Goal: Task Accomplishment & Management: Use online tool/utility

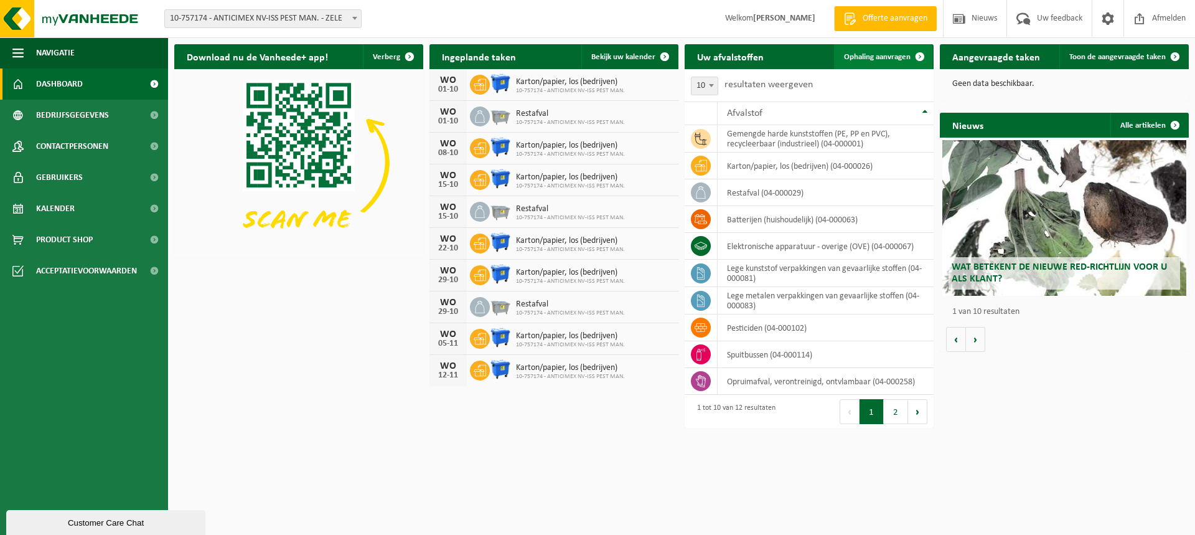
click at [920, 58] on span at bounding box center [920, 56] width 25 height 25
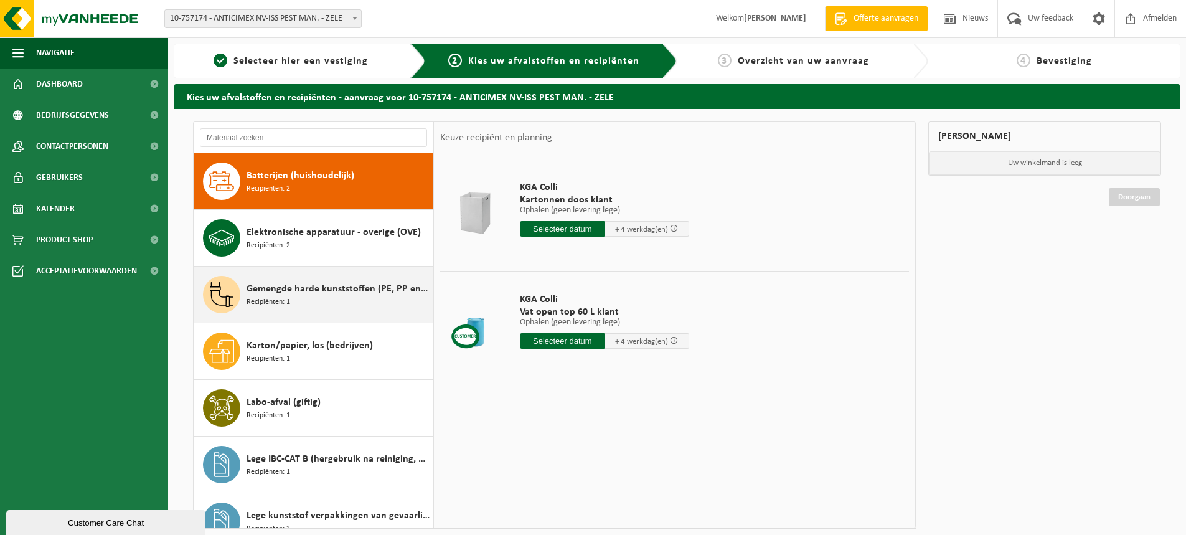
click at [280, 290] on span "Gemengde harde kunststoffen (PE, PP en PVC), recycleerbaar (industrieel)" at bounding box center [338, 288] width 183 height 15
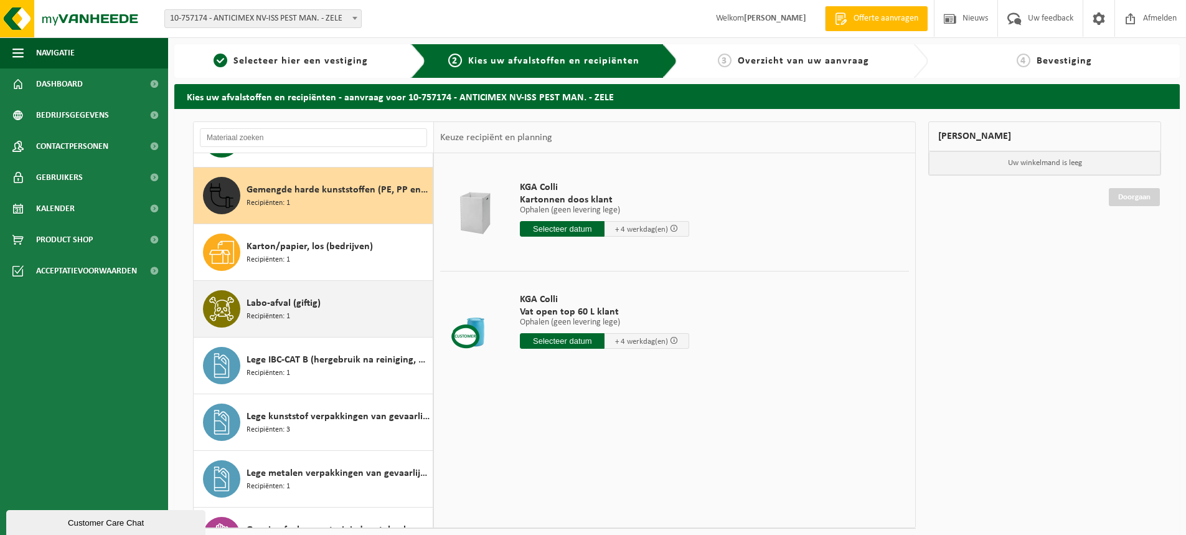
scroll to position [113, 0]
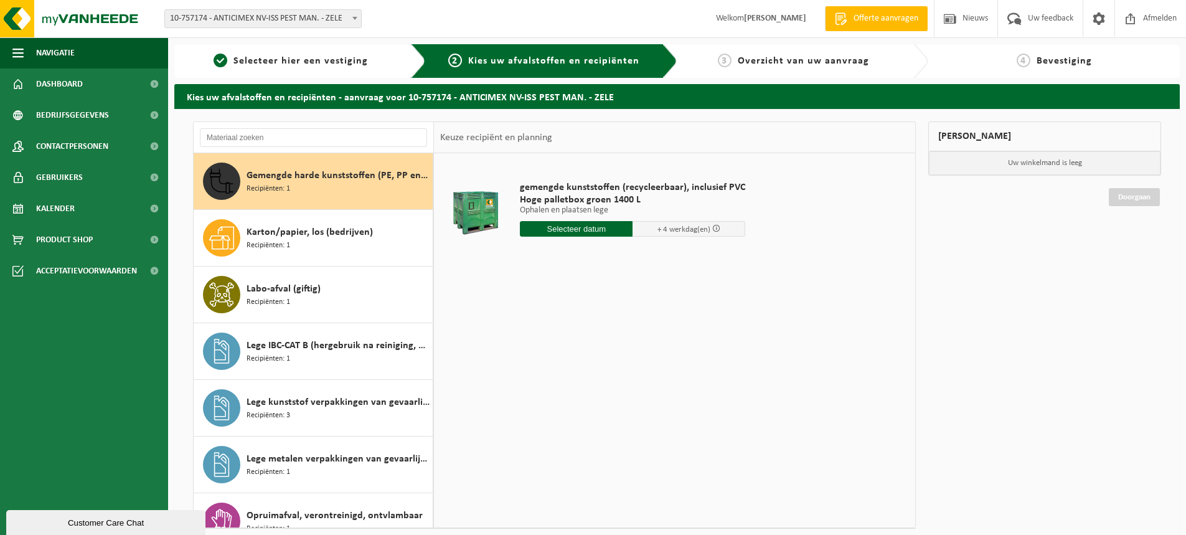
click at [582, 228] on input "text" at bounding box center [576, 229] width 113 height 16
click at [662, 258] on icon at bounding box center [661, 258] width 3 height 6
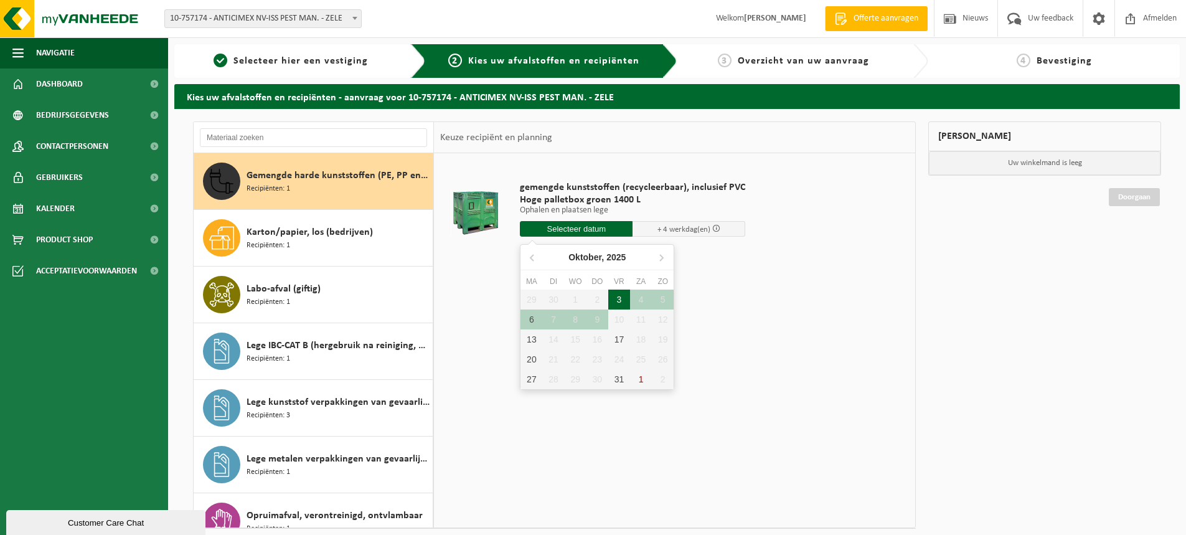
click at [621, 298] on div "3" at bounding box center [619, 299] width 22 height 20
type input "Van 2025-10-03"
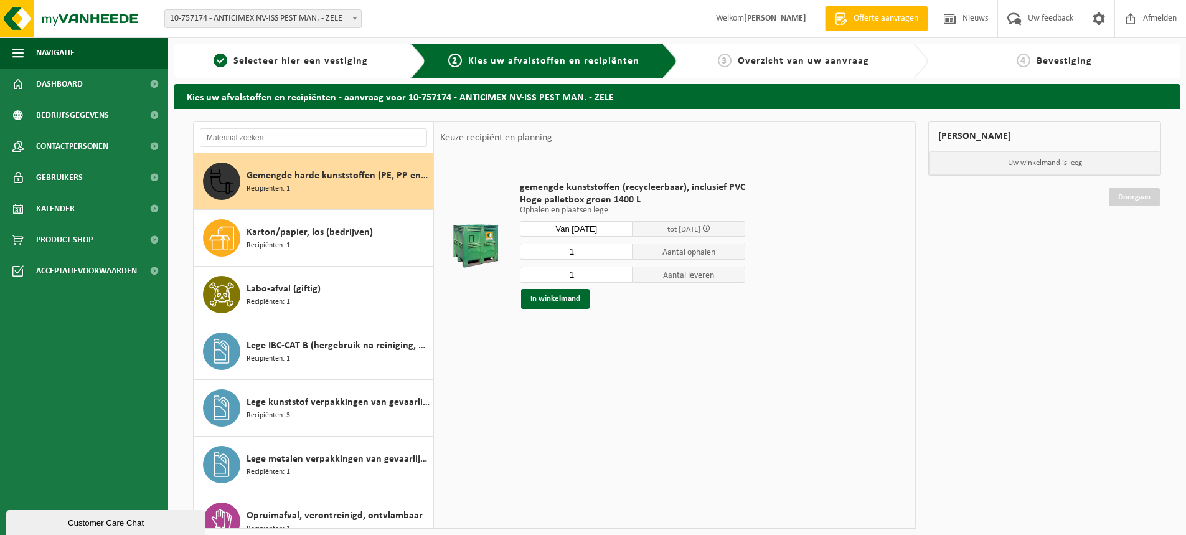
click at [620, 269] on input "1" at bounding box center [576, 274] width 113 height 16
type input "2"
click at [621, 271] on input "2" at bounding box center [576, 274] width 113 height 16
click at [570, 299] on button "In winkelmand" at bounding box center [555, 299] width 68 height 20
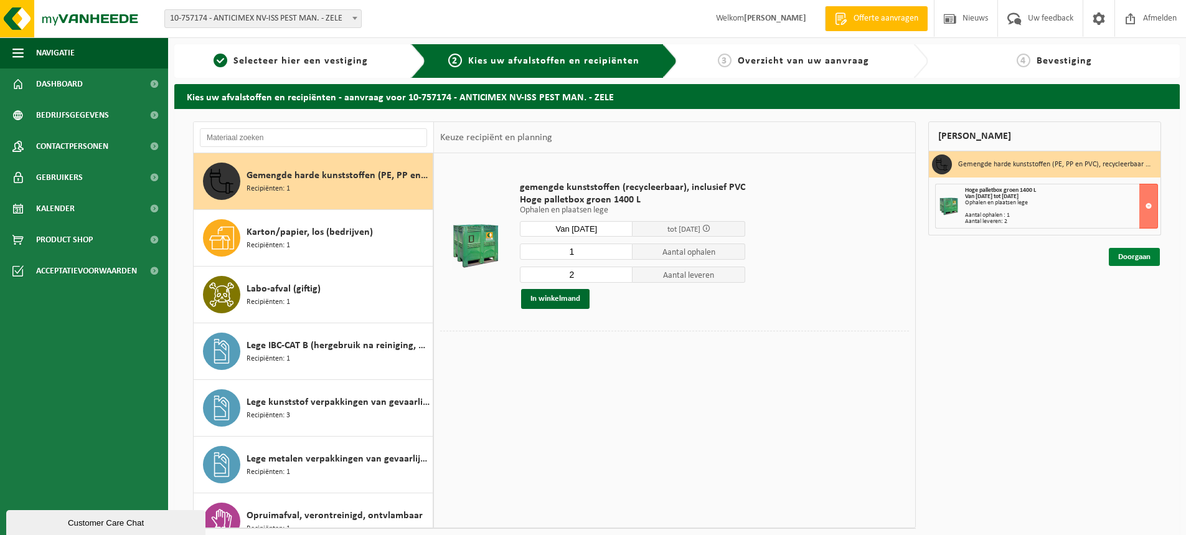
click at [1132, 258] on link "Doorgaan" at bounding box center [1134, 257] width 51 height 18
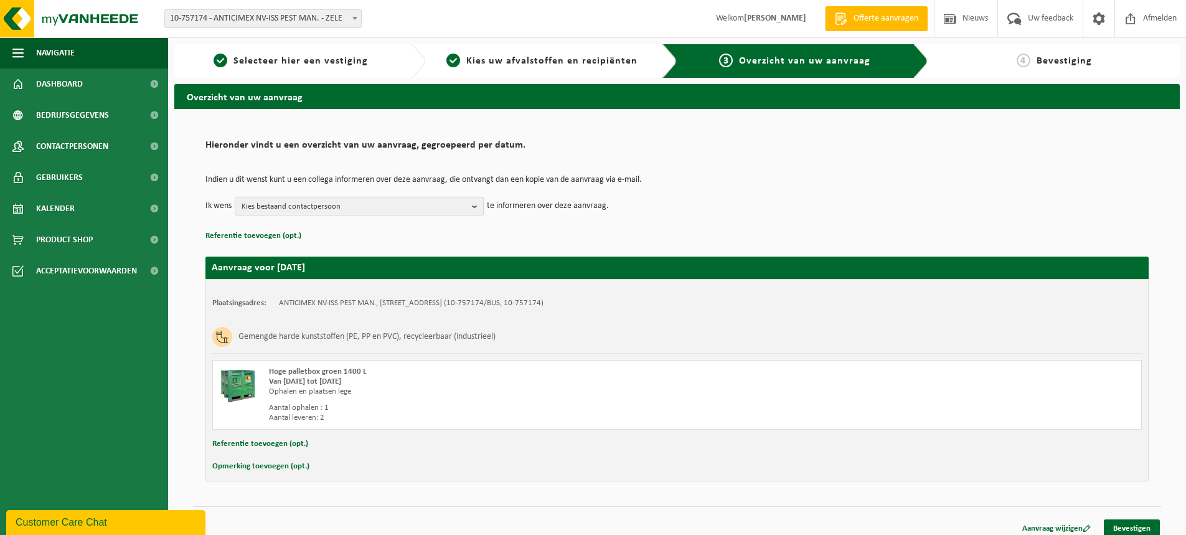
click at [482, 206] on b "button" at bounding box center [477, 205] width 11 height 17
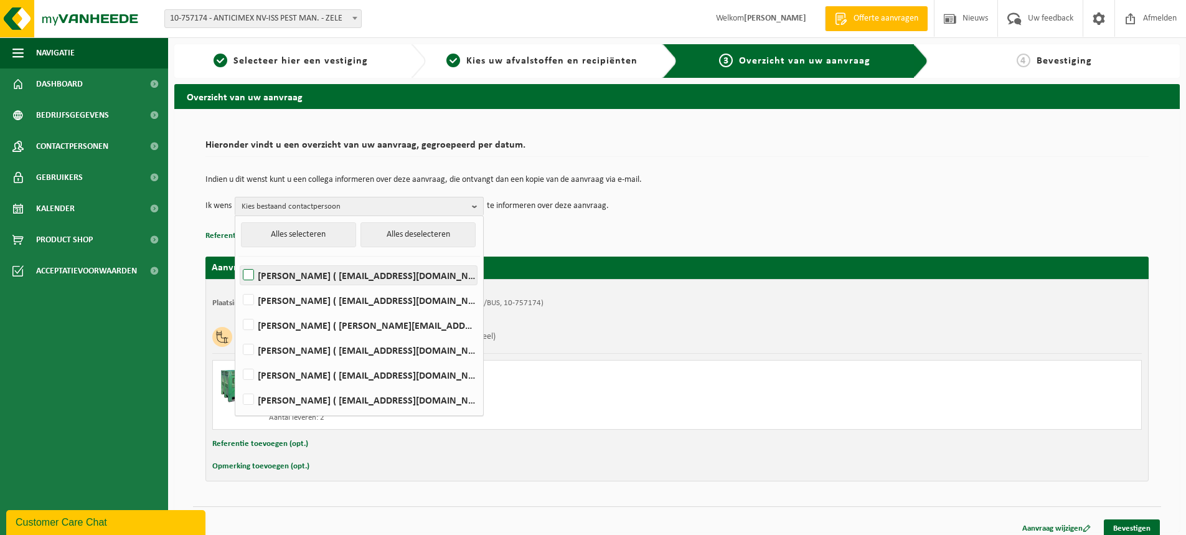
click at [312, 278] on label "VEERLE DECLERCQ ( veerle.declercq@anticimex.be )" at bounding box center [358, 275] width 237 height 19
click at [238, 260] on input "VEERLE DECLERCQ ( veerle.declercq@anticimex.be )" at bounding box center [238, 259] width 1 height 1
checkbox input "true"
click at [316, 400] on label "LANDER SCHOLLIERS ( lander.scholliers@anticimex.be )" at bounding box center [358, 399] width 237 height 19
click at [238, 384] on input "LANDER SCHOLLIERS ( lander.scholliers@anticimex.be )" at bounding box center [238, 383] width 1 height 1
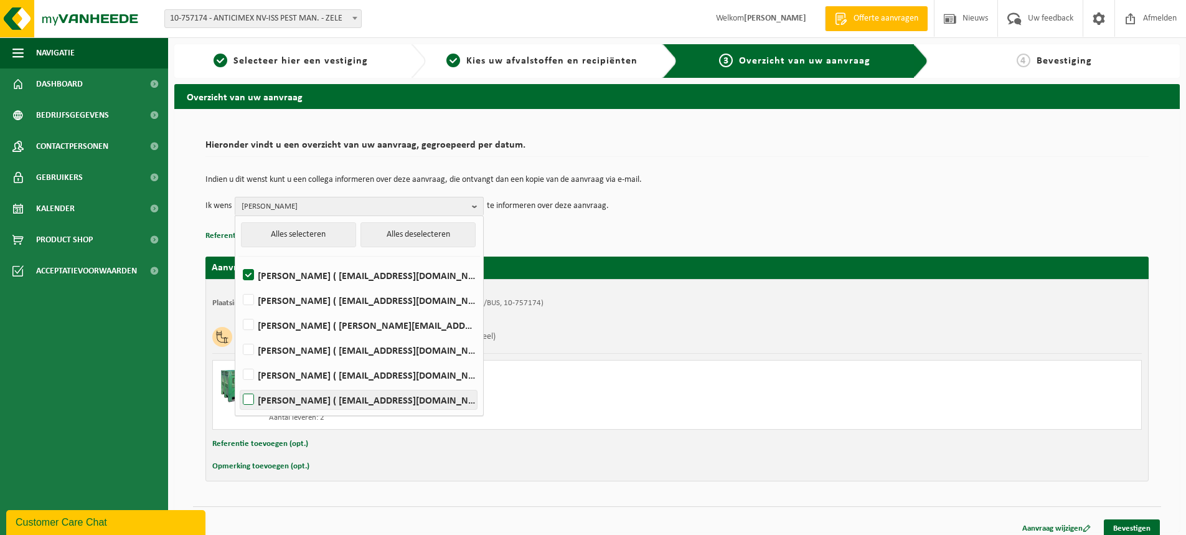
checkbox input "true"
click at [744, 204] on td "Ik wens VEERLE DECLERCQ, LANDER SCHOLLIERS Alles selecteren Alles deselecteren …" at bounding box center [676, 206] width 943 height 19
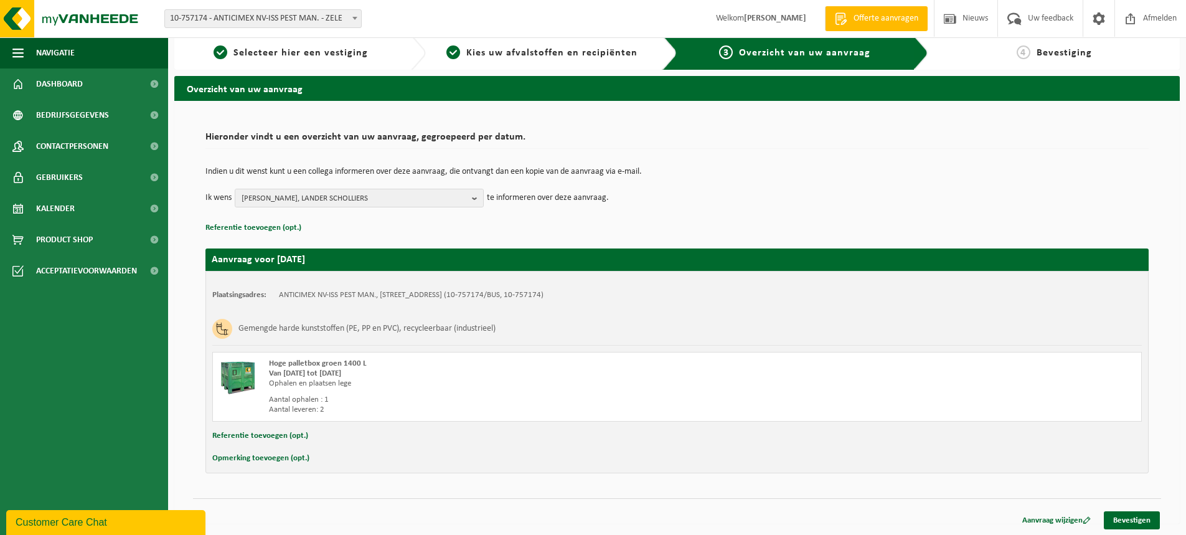
scroll to position [9, 0]
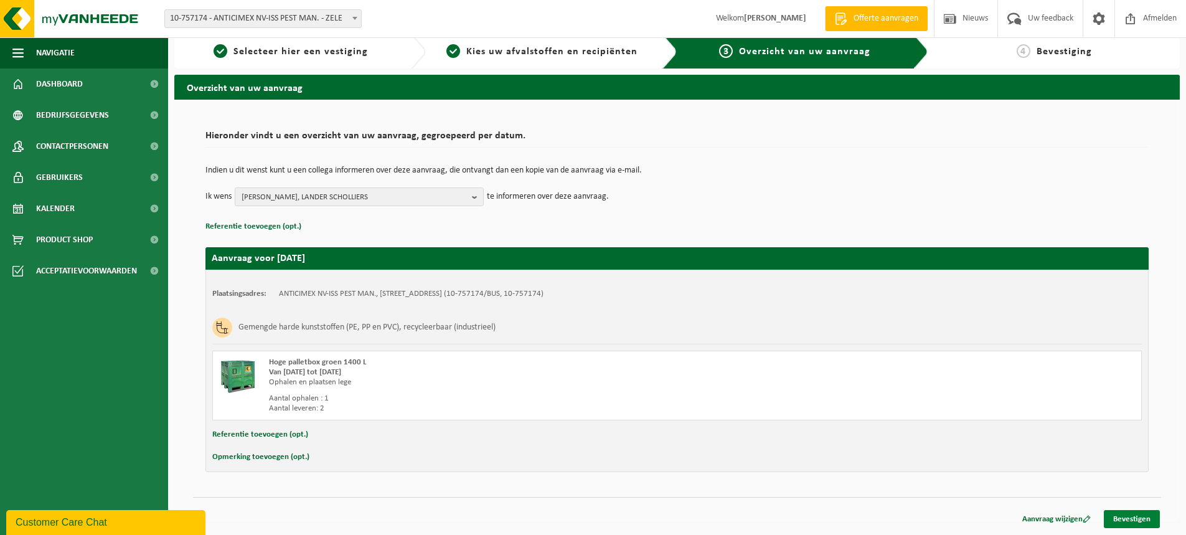
click at [1130, 520] on link "Bevestigen" at bounding box center [1132, 519] width 56 height 18
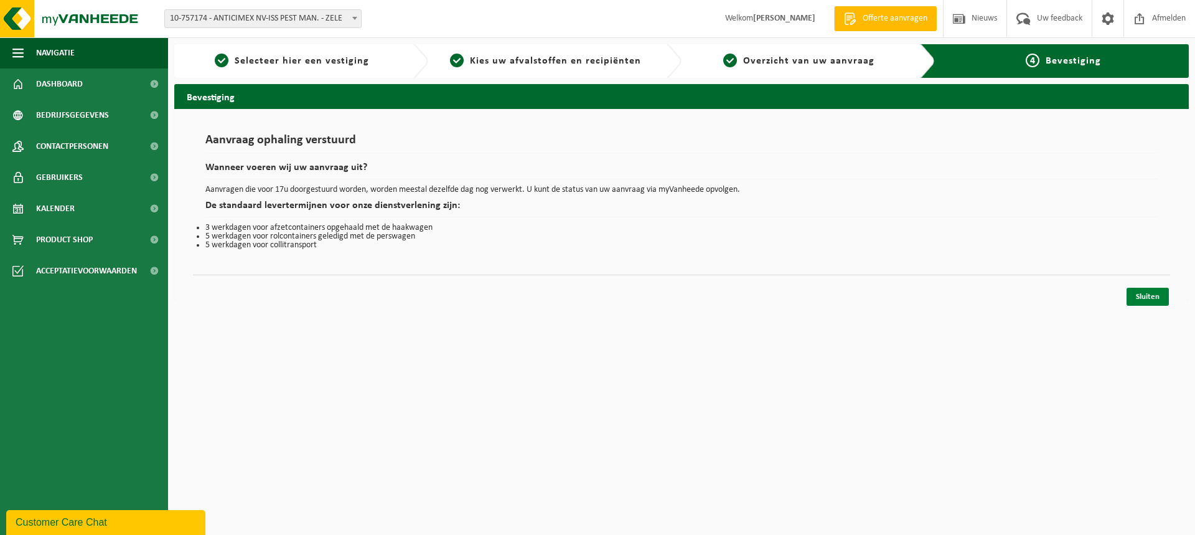
click at [1142, 294] on link "Sluiten" at bounding box center [1148, 297] width 42 height 18
